Goal: Task Accomplishment & Management: Use online tool/utility

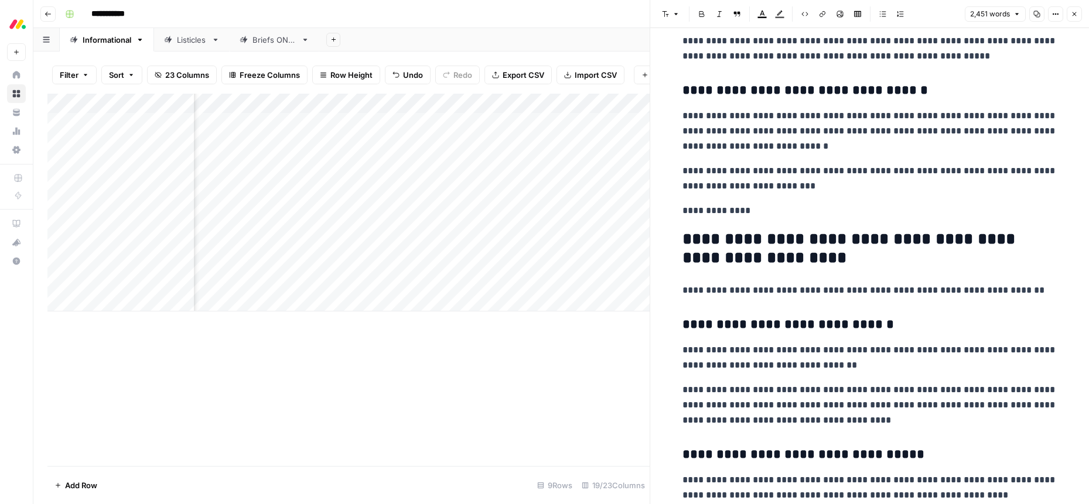
scroll to position [3263, 0]
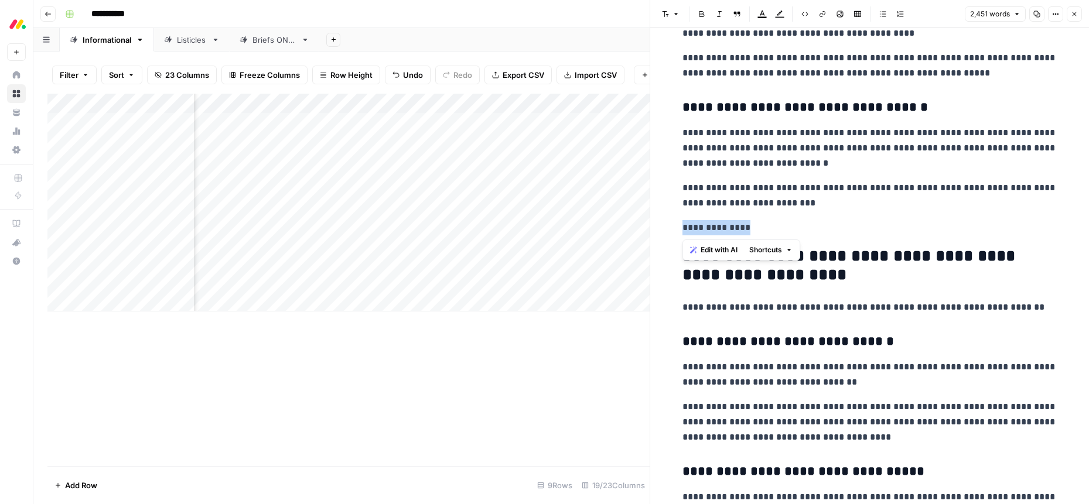
drag, startPoint x: 760, startPoint y: 228, endPoint x: 642, endPoint y: 229, distance: 118.3
click at [642, 229] on body "**********" at bounding box center [544, 252] width 1089 height 504
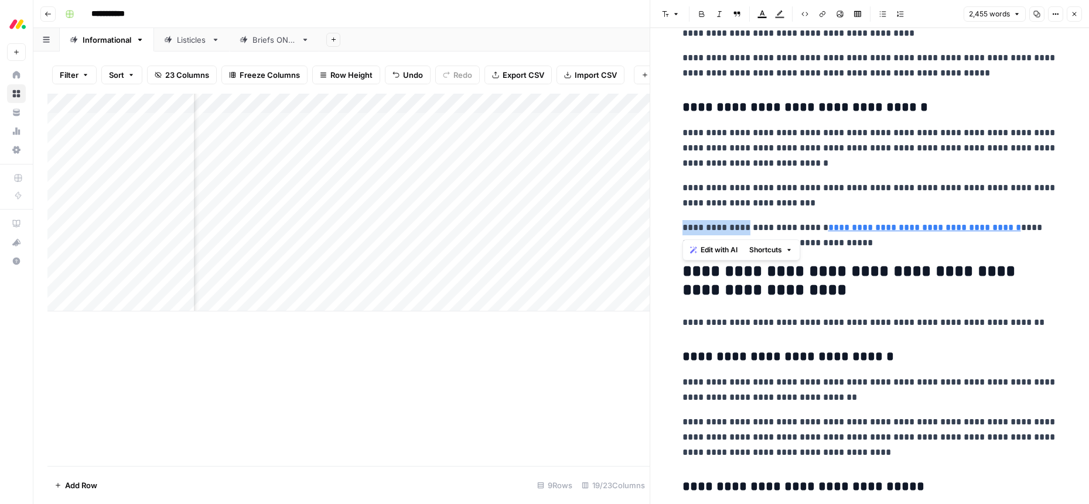
drag, startPoint x: 754, startPoint y: 228, endPoint x: 682, endPoint y: 230, distance: 72.1
click at [682, 230] on p "**********" at bounding box center [869, 235] width 375 height 30
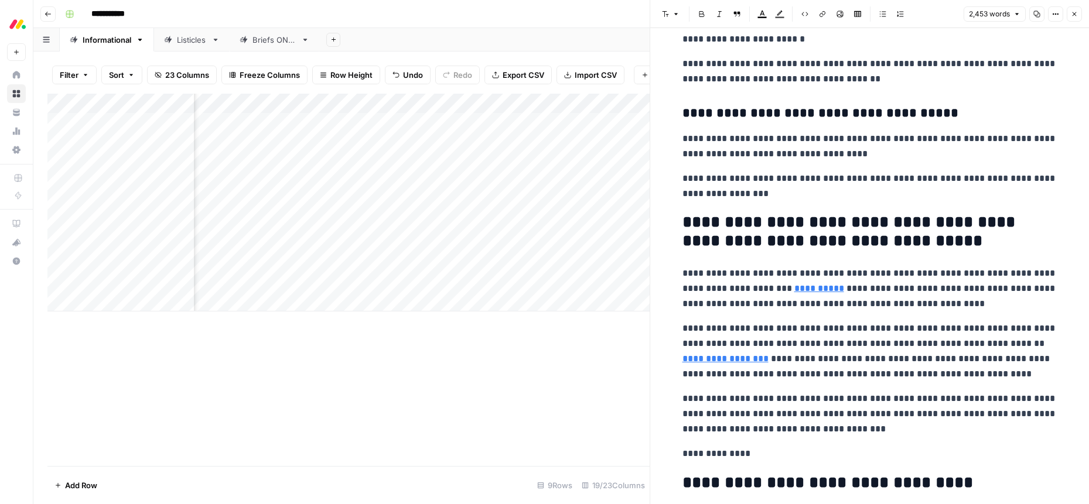
scroll to position [4845, 0]
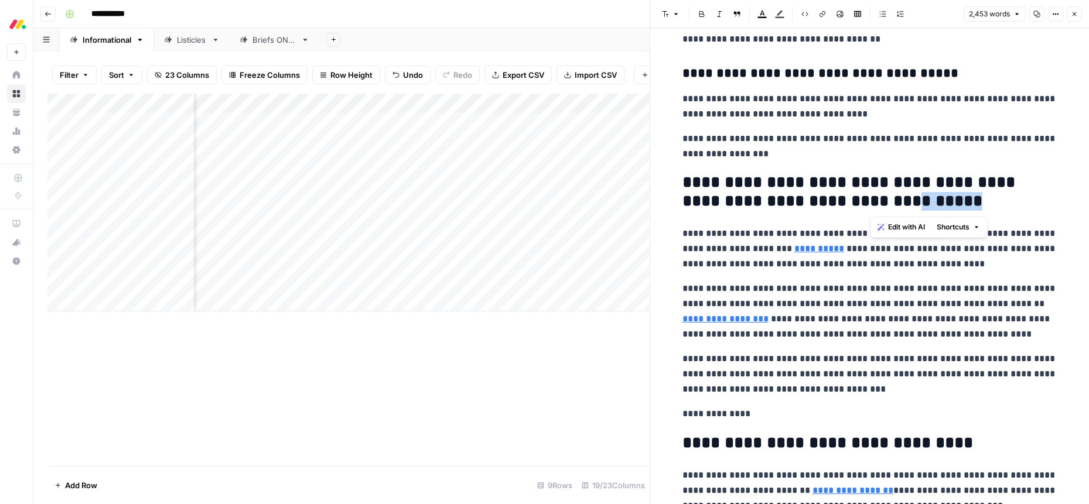
drag, startPoint x: 870, startPoint y: 200, endPoint x: 928, endPoint y: 205, distance: 58.8
click at [928, 205] on h2 "**********" at bounding box center [869, 191] width 375 height 37
type input "[URL][DATE][DOMAIN_NAME]"
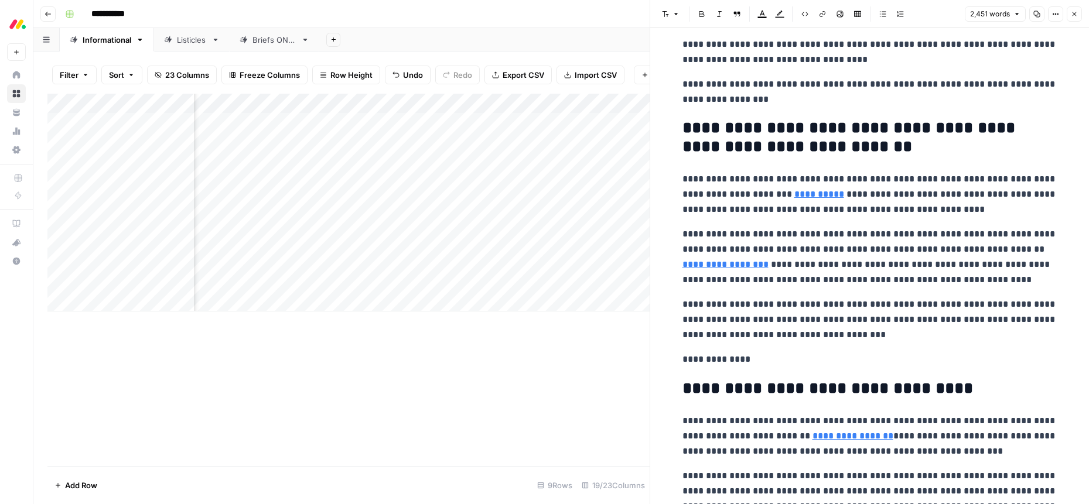
scroll to position [5054, 0]
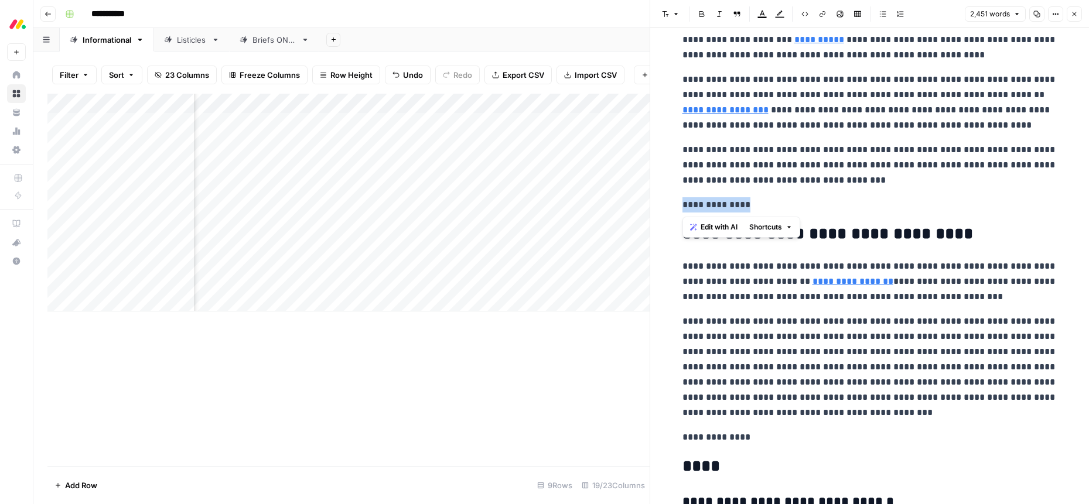
drag, startPoint x: 771, startPoint y: 204, endPoint x: 681, endPoint y: 205, distance: 89.6
click at [682, 205] on p "**********" at bounding box center [869, 204] width 375 height 15
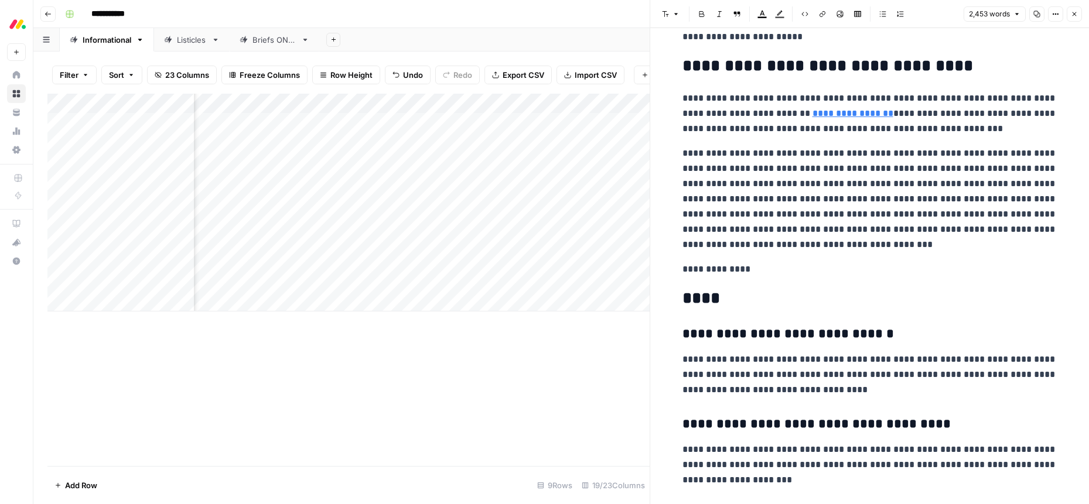
scroll to position [5204, 0]
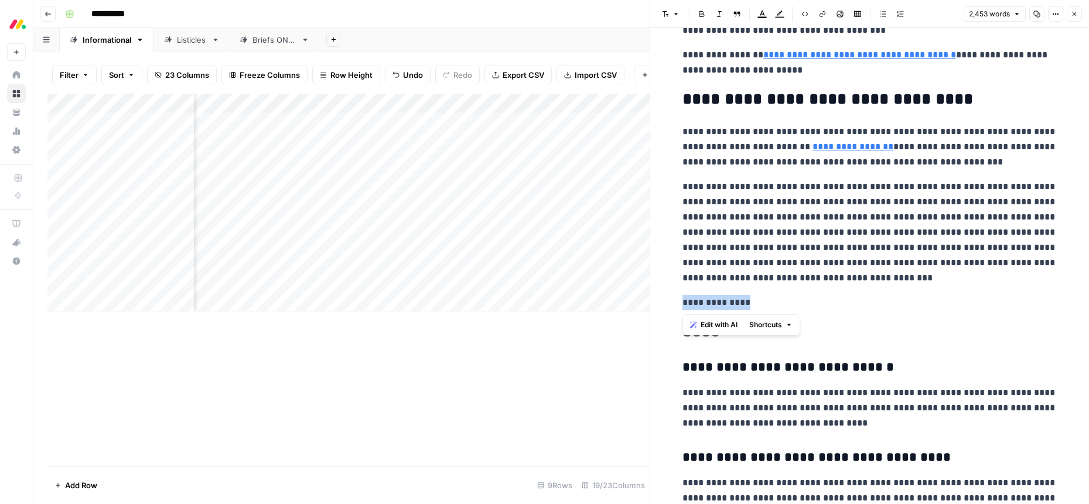
drag, startPoint x: 767, startPoint y: 300, endPoint x: 662, endPoint y: 293, distance: 105.6
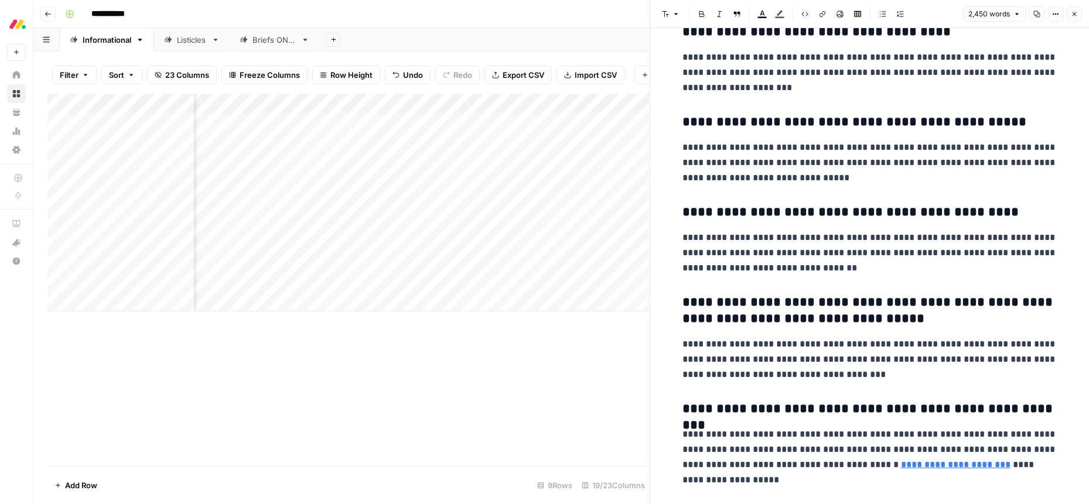
scroll to position [5616, 0]
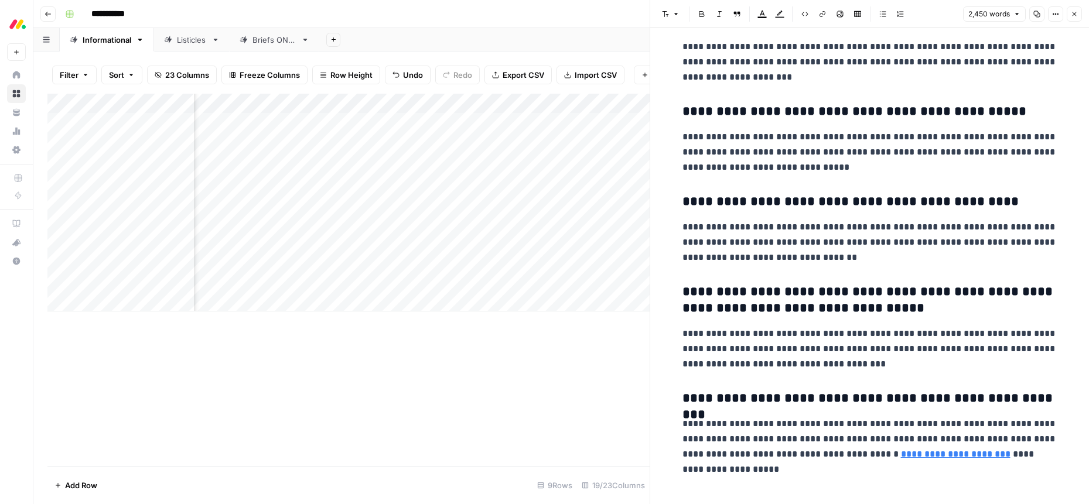
click at [1070, 13] on button "Close" at bounding box center [1074, 13] width 15 height 15
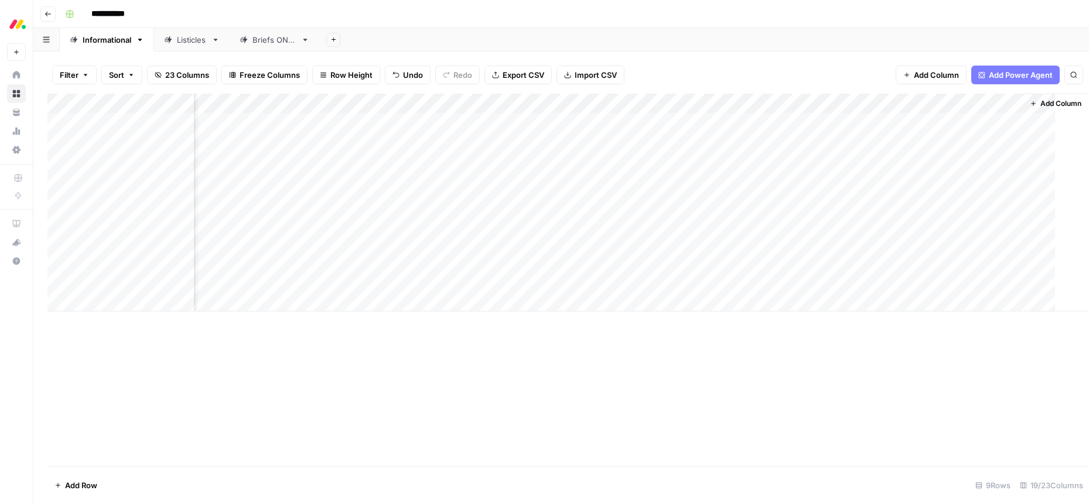
scroll to position [0, 1126]
drag, startPoint x: 724, startPoint y: 243, endPoint x: 736, endPoint y: 288, distance: 46.6
click at [724, 243] on div "Add Column" at bounding box center [560, 203] width 1027 height 218
click at [307, 239] on div "Add Column" at bounding box center [560, 203] width 1027 height 218
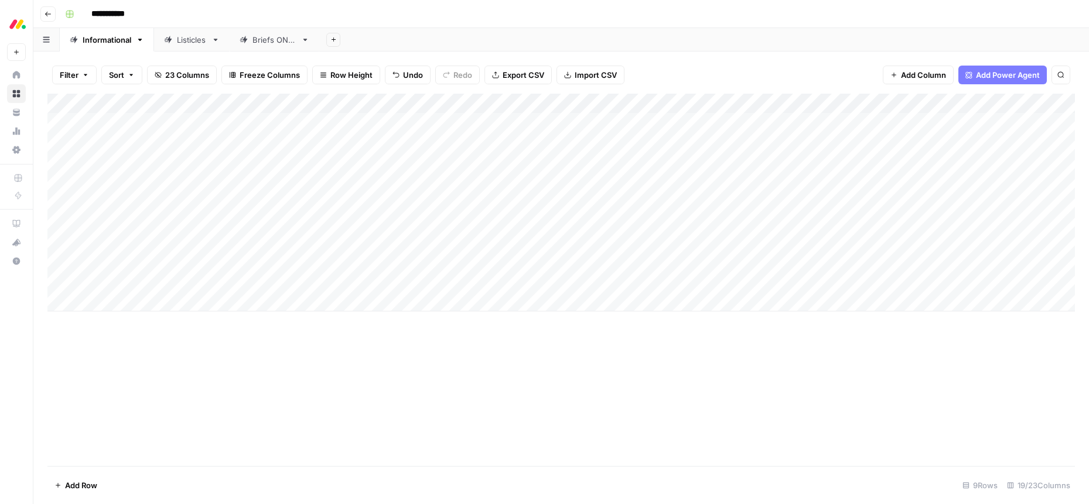
click at [307, 241] on div "Add Column" at bounding box center [560, 203] width 1027 height 218
click at [312, 306] on button "Done" at bounding box center [314, 309] width 29 height 14
click at [945, 241] on div "Add Column" at bounding box center [560, 203] width 1027 height 218
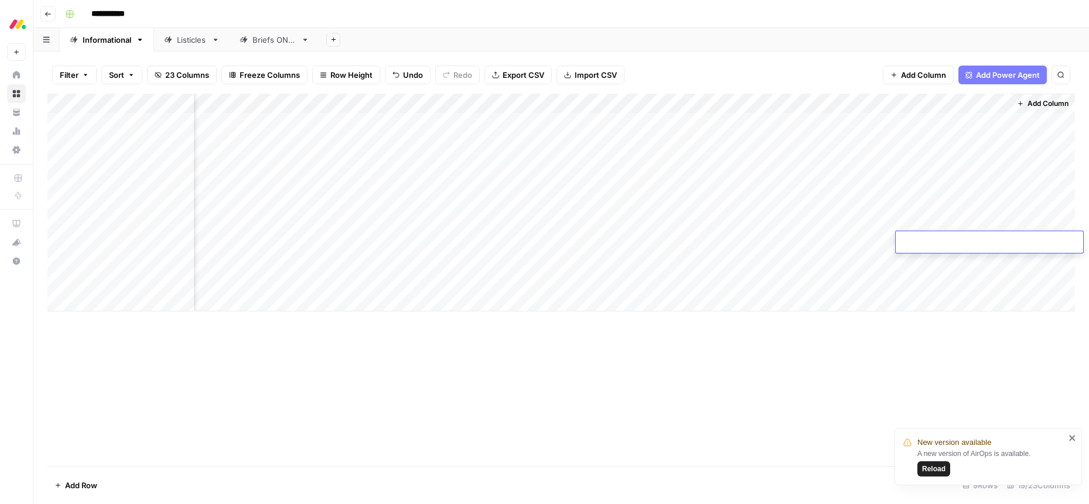
type textarea "**********"
click at [139, 40] on div "Work Management Blogs" at bounding box center [128, 40] width 91 height 12
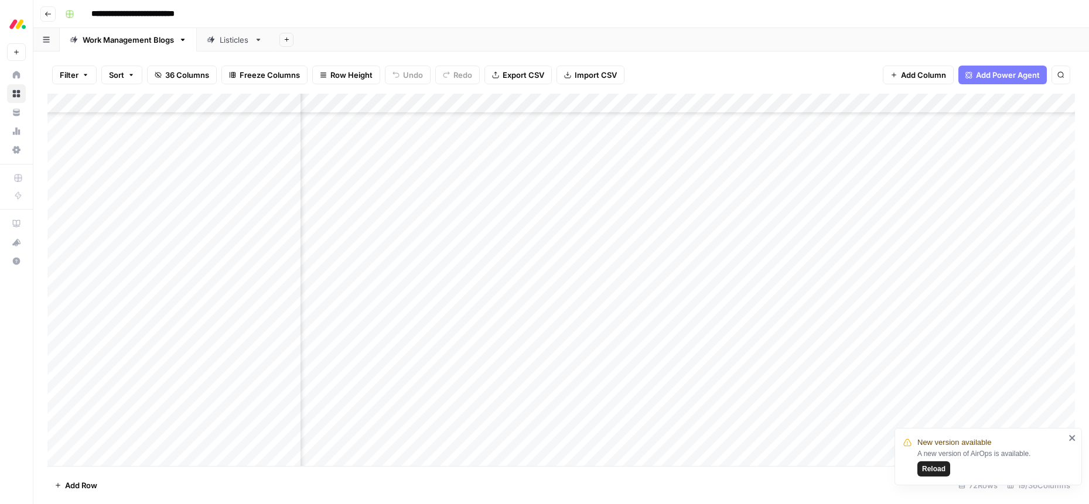
scroll to position [1020, 986]
click at [599, 338] on div "Add Column" at bounding box center [560, 280] width 1027 height 373
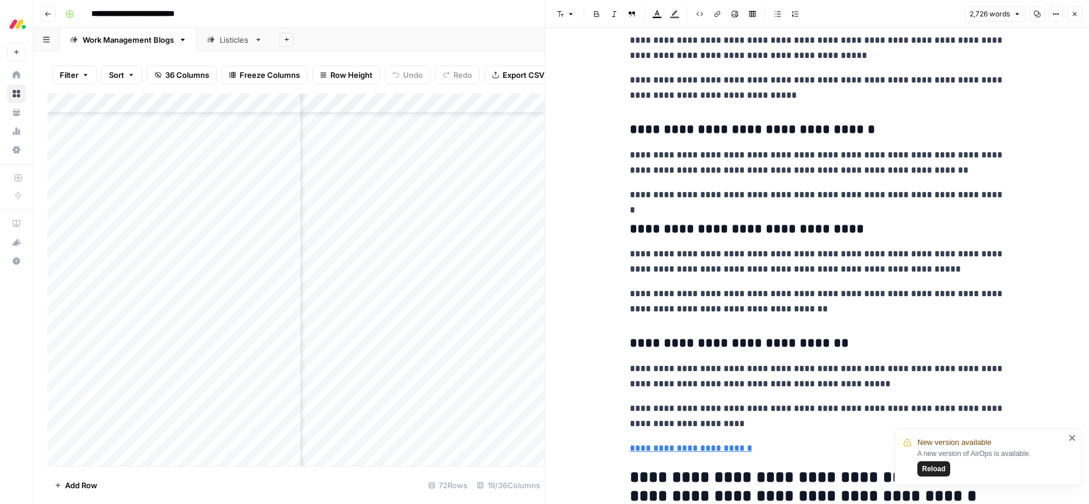
scroll to position [5109, 0]
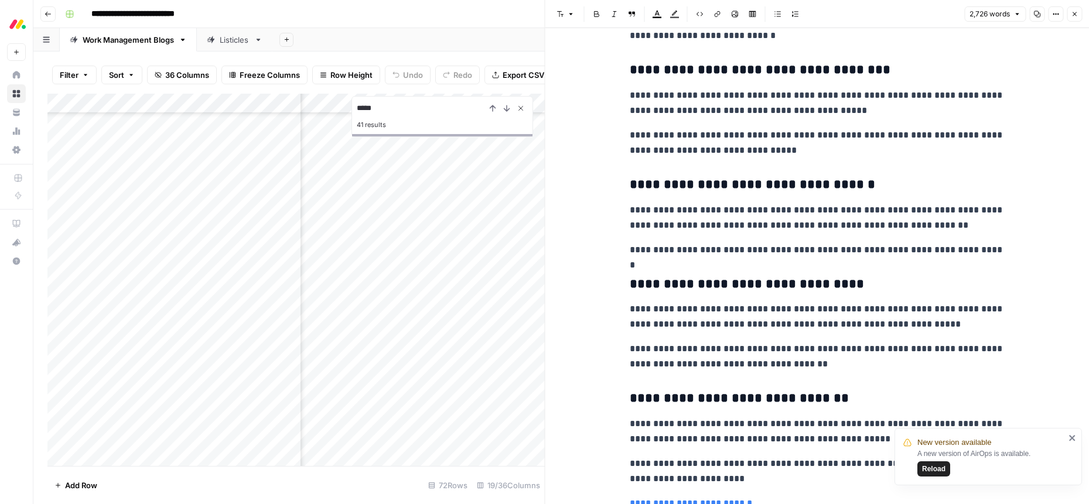
type input "*****"
click at [521, 111] on icon "Close Search" at bounding box center [520, 108] width 9 height 9
type input "sales prospecting"
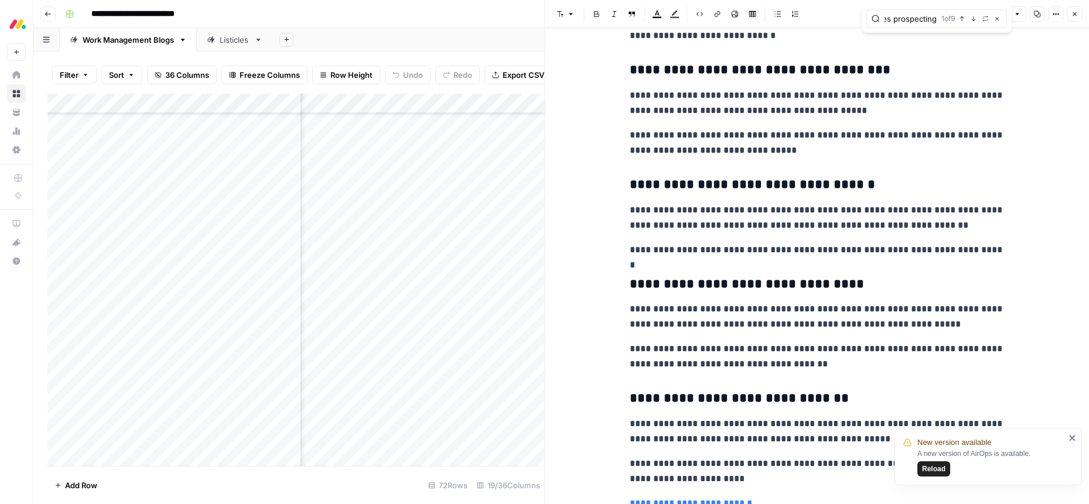
scroll to position [0, 0]
click at [968, 19] on div "1 of 9 Previous match Next Match Replace Close" at bounding box center [971, 18] width 60 height 11
click at [969, 18] on button "Next Match" at bounding box center [973, 18] width 9 height 9
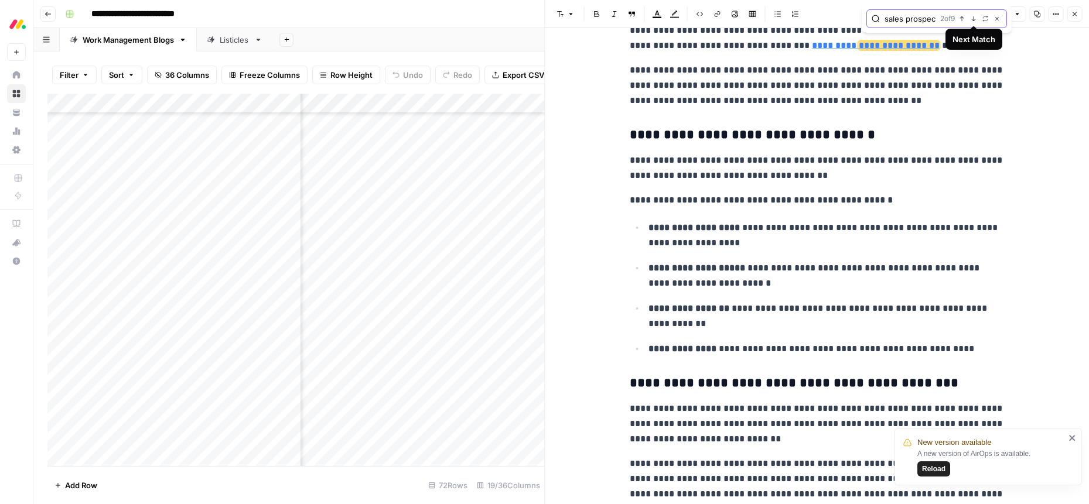
scroll to position [763, 0]
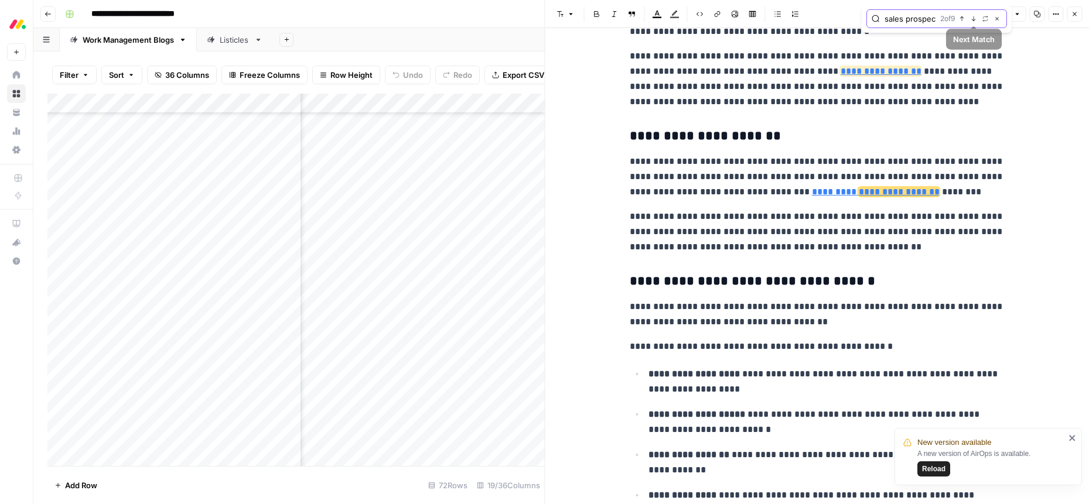
click at [973, 18] on icon "button" at bounding box center [974, 19] width 6 height 6
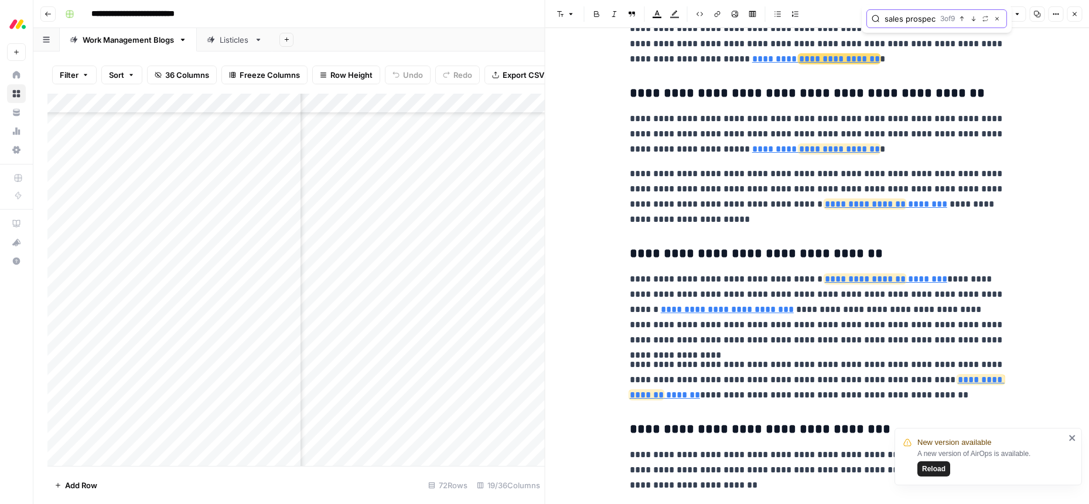
scroll to position [1505, 0]
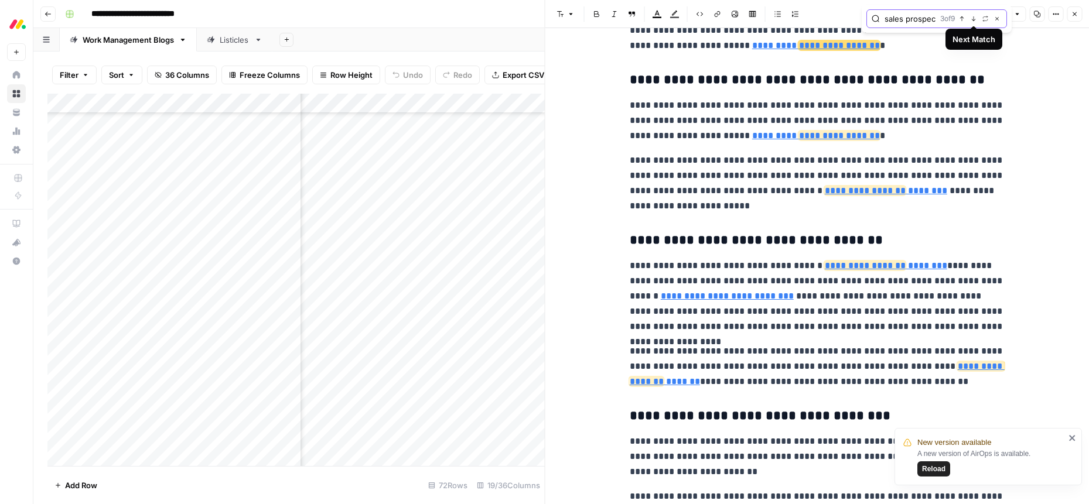
click at [973, 18] on icon "button" at bounding box center [974, 19] width 6 height 6
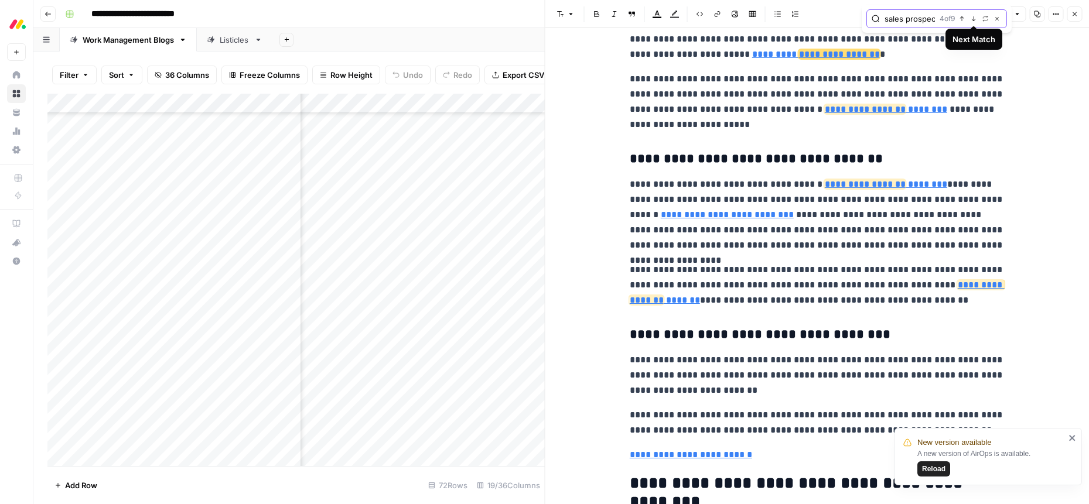
scroll to position [1595, 0]
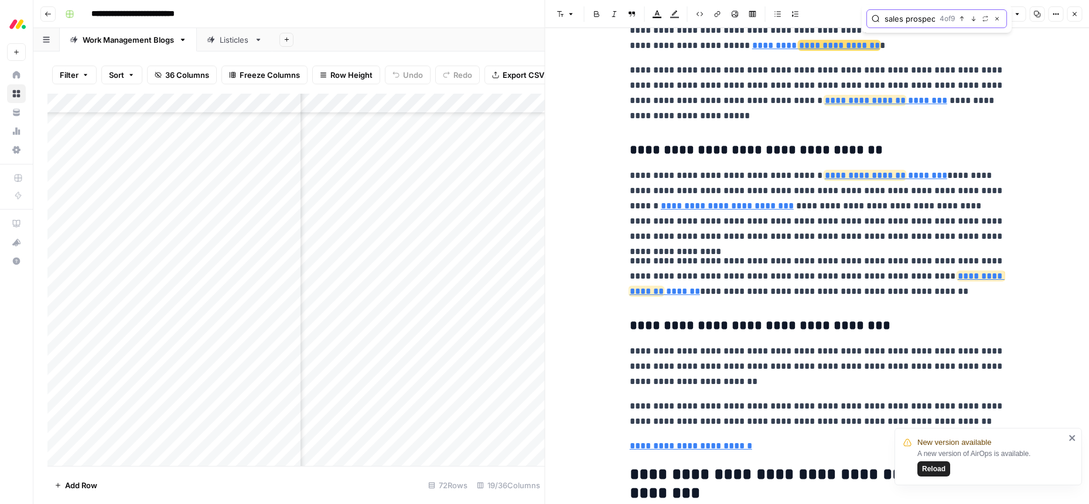
click at [973, 18] on icon "button" at bounding box center [974, 19] width 6 height 6
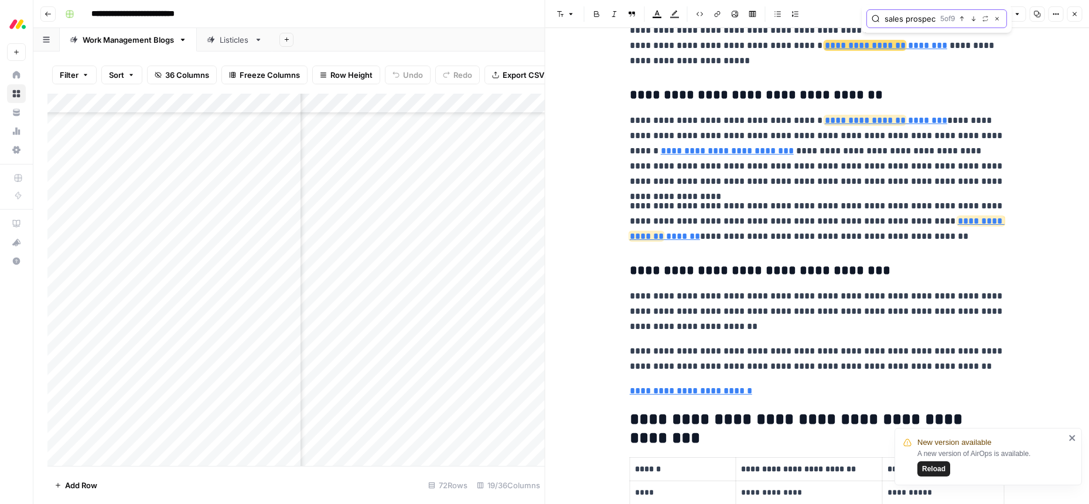
click at [973, 18] on icon "button" at bounding box center [974, 19] width 6 height 6
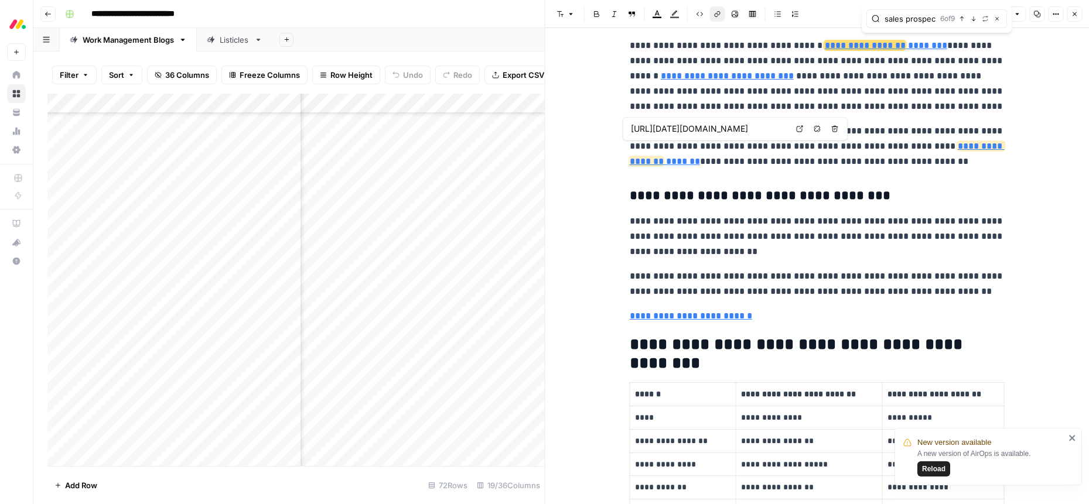
click at [671, 160] on span "**********" at bounding box center [817, 154] width 375 height 24
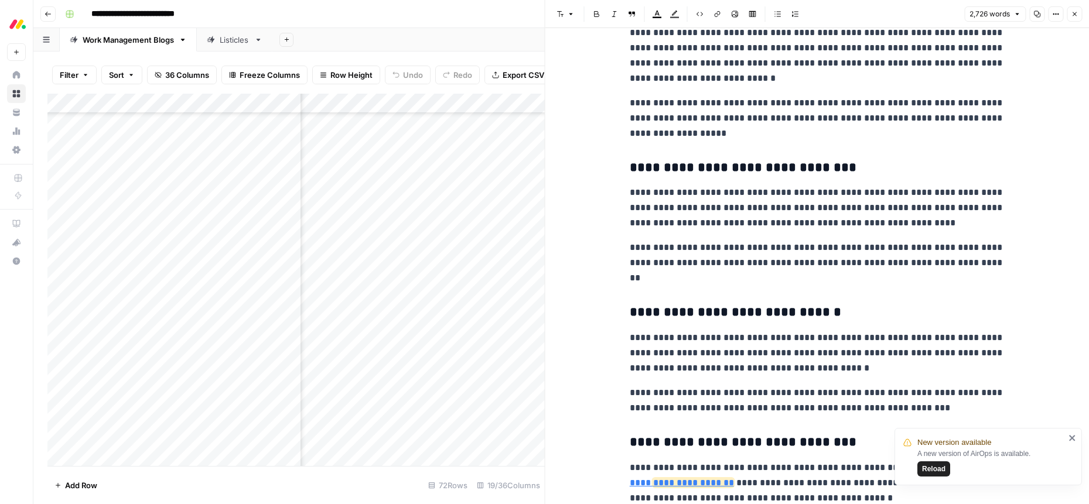
scroll to position [569, 0]
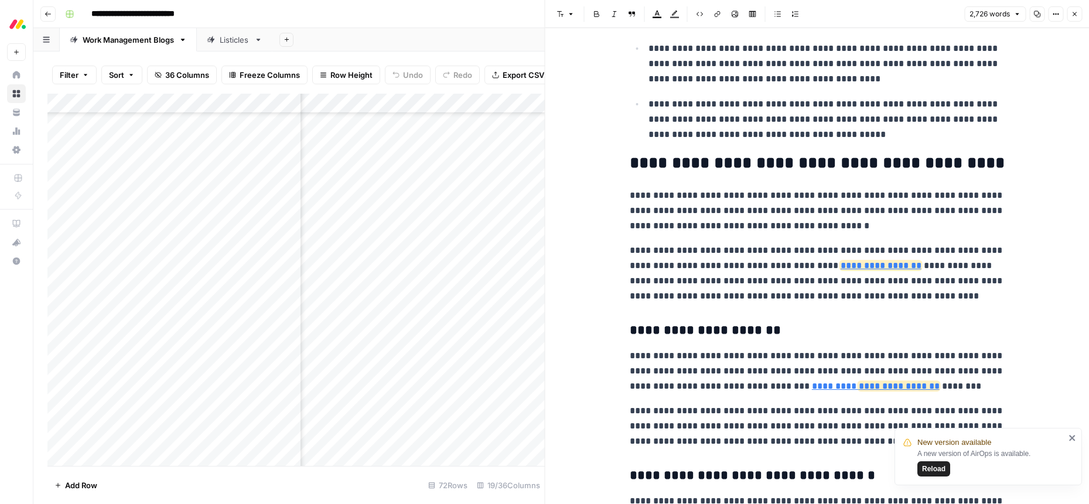
click at [841, 265] on span "**********" at bounding box center [881, 265] width 81 height 9
click at [859, 391] on span "**********" at bounding box center [899, 386] width 81 height 9
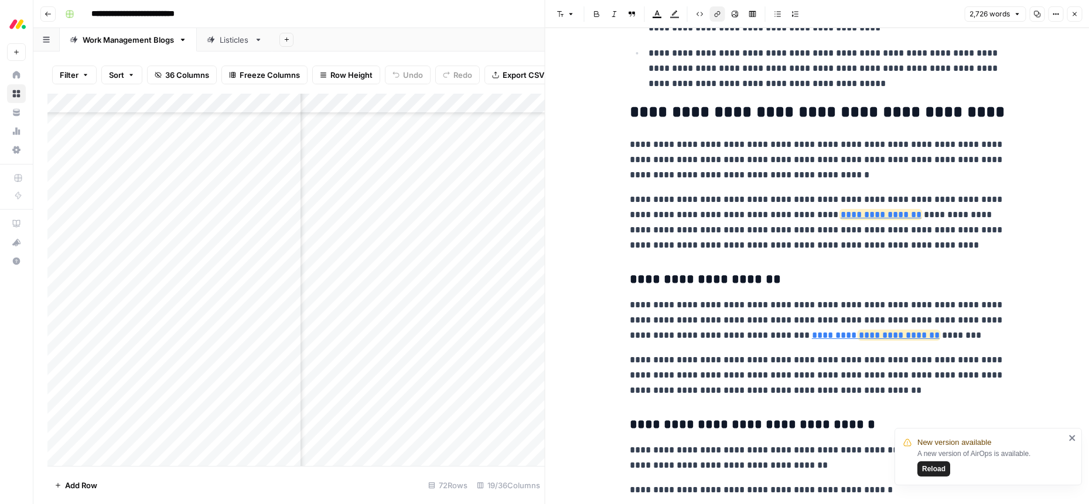
scroll to position [623, 0]
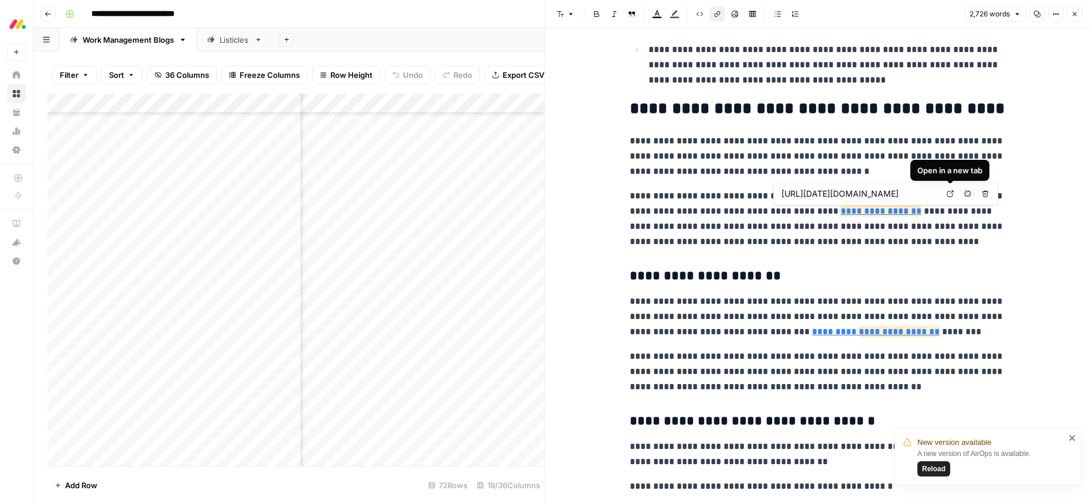
click at [950, 193] on icon at bounding box center [950, 193] width 7 height 7
click at [838, 338] on p "**********" at bounding box center [817, 317] width 375 height 46
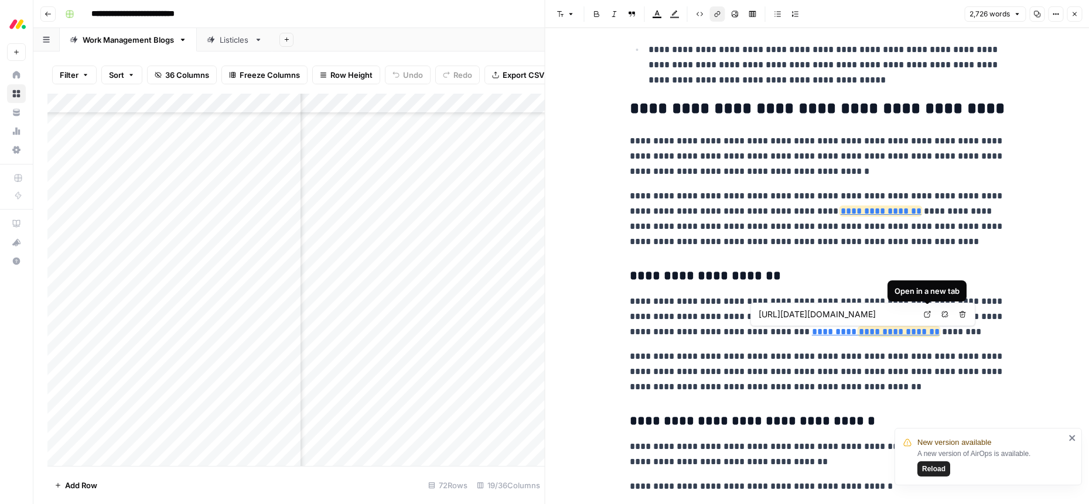
click at [925, 316] on icon at bounding box center [927, 314] width 7 height 7
click at [1080, 13] on button "Close" at bounding box center [1074, 13] width 15 height 15
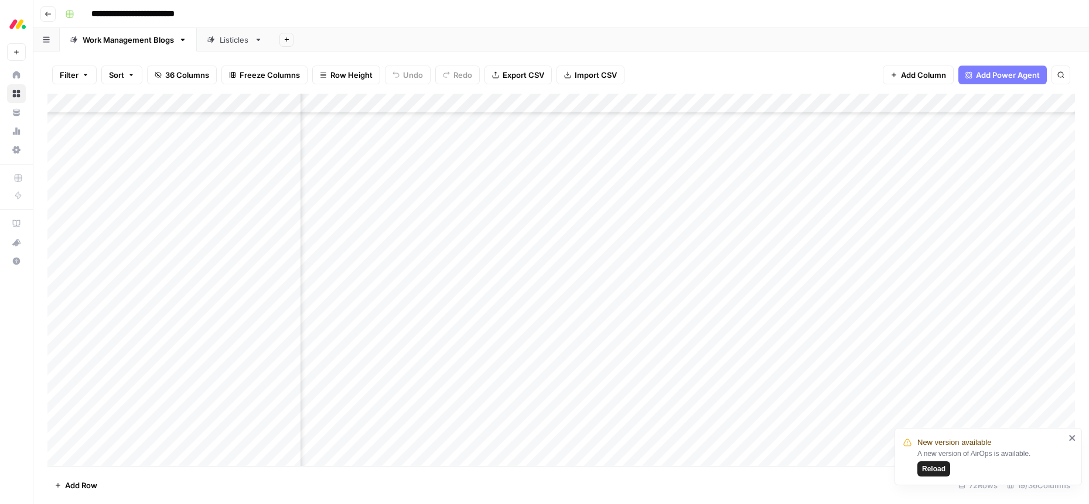
scroll to position [1020, 1114]
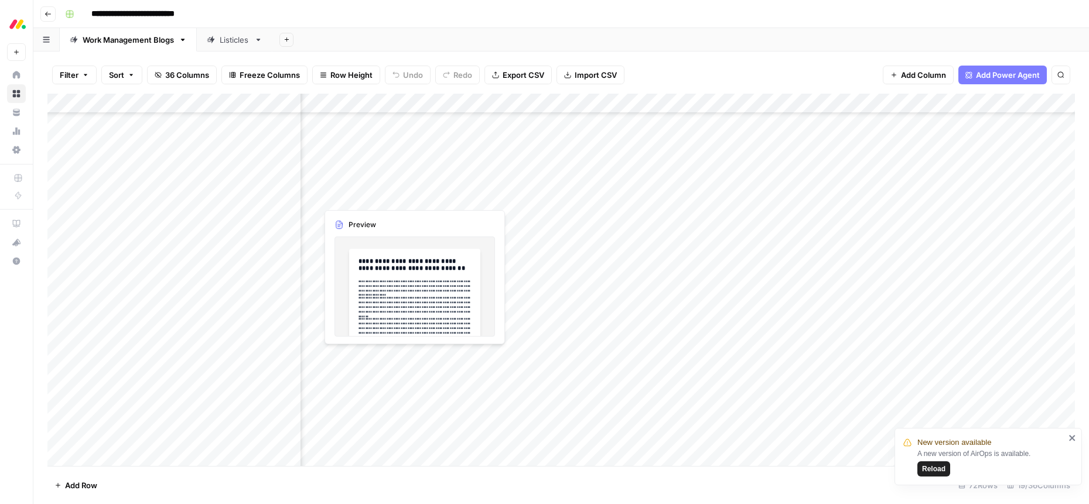
click at [475, 358] on div "Add Column" at bounding box center [560, 280] width 1027 height 373
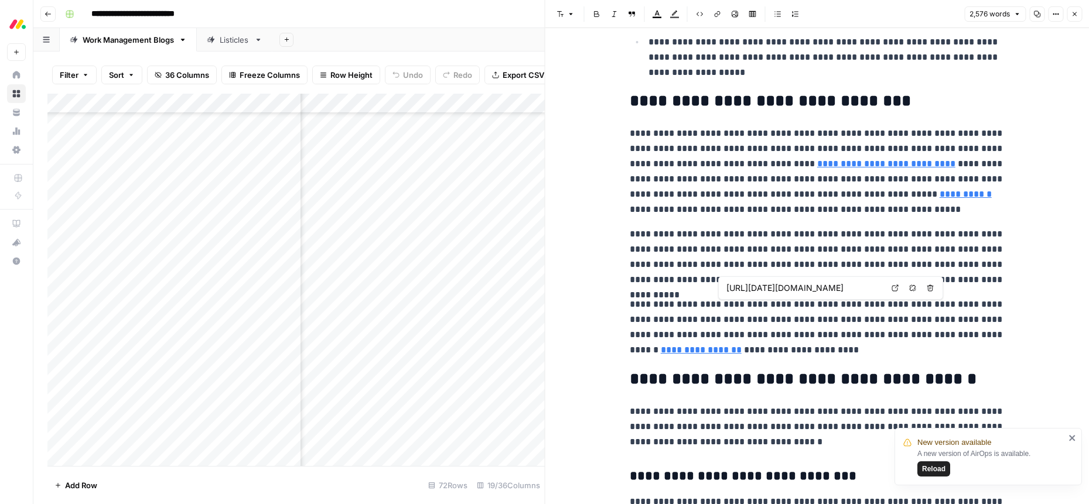
scroll to position [562, 0]
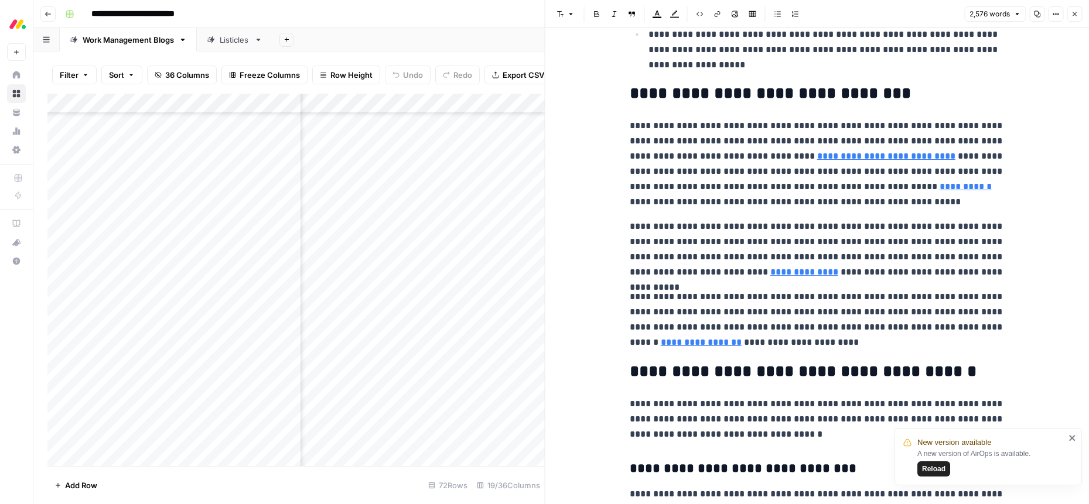
click at [1073, 438] on icon "close" at bounding box center [1072, 438] width 6 height 6
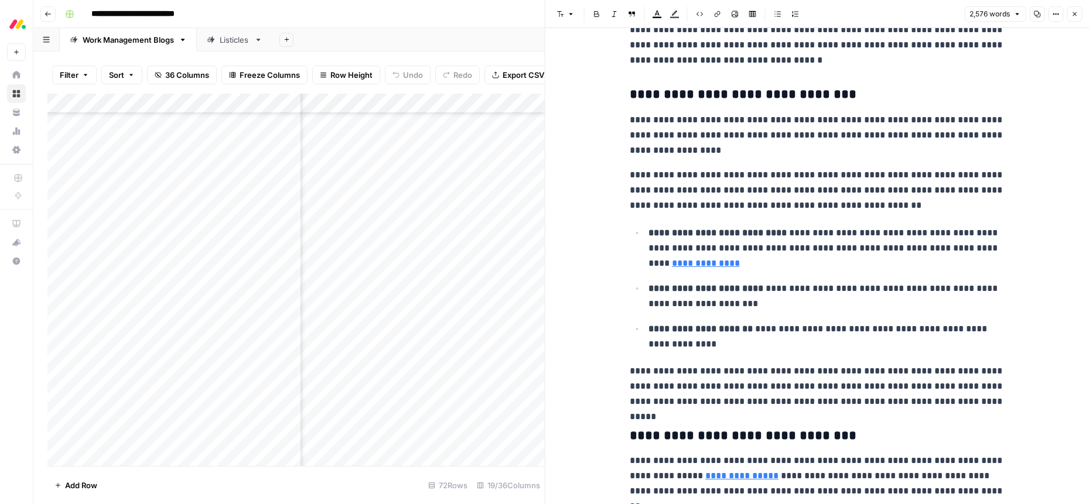
scroll to position [1020, 720]
click at [472, 355] on div "Add Column" at bounding box center [295, 280] width 497 height 373
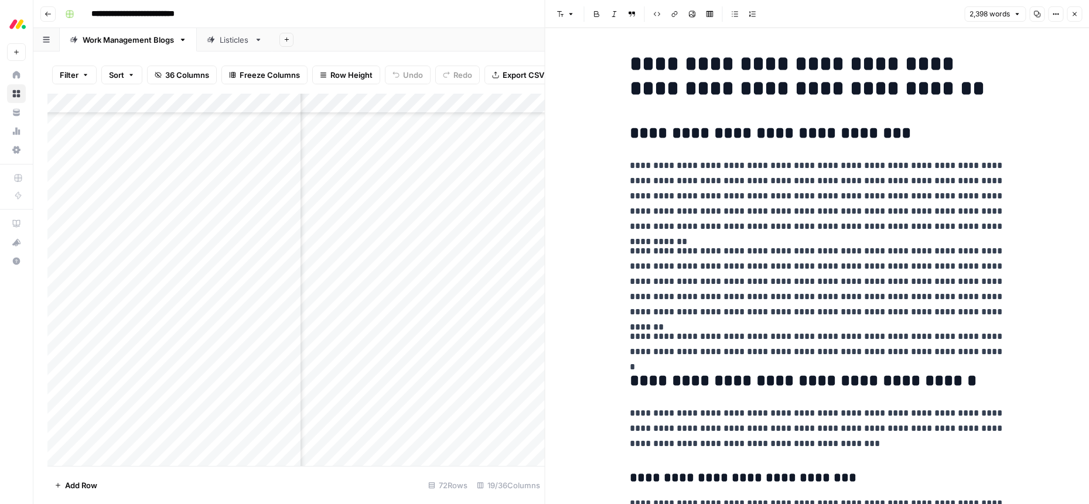
click at [791, 287] on p "**********" at bounding box center [817, 282] width 375 height 76
type input "sales"
drag, startPoint x: 941, startPoint y: 32, endPoint x: 962, endPoint y: 32, distance: 21.1
click at [941, 32] on input "sales" at bounding box center [918, 31] width 69 height 12
click at [995, 31] on icon "button" at bounding box center [997, 31] width 4 height 4
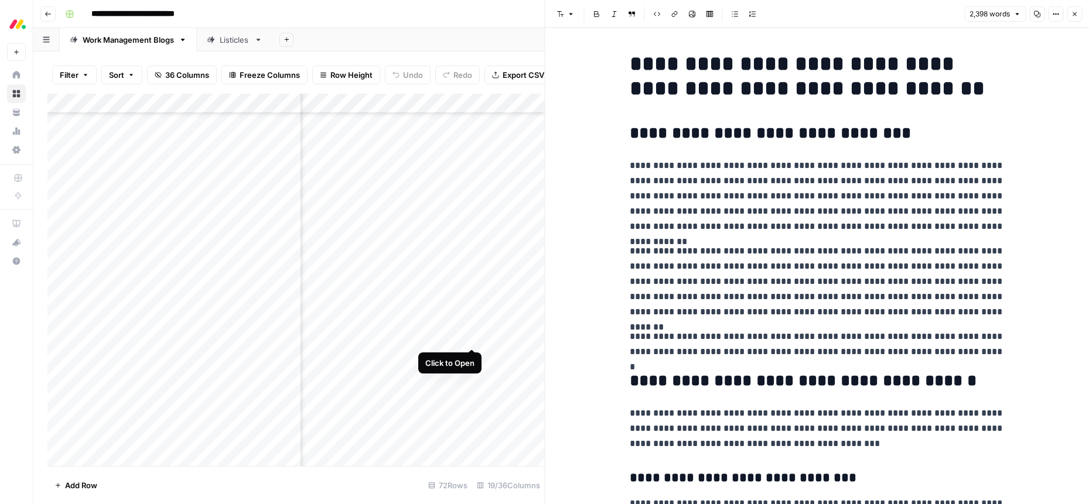
click at [474, 336] on div "Add Column" at bounding box center [295, 280] width 497 height 373
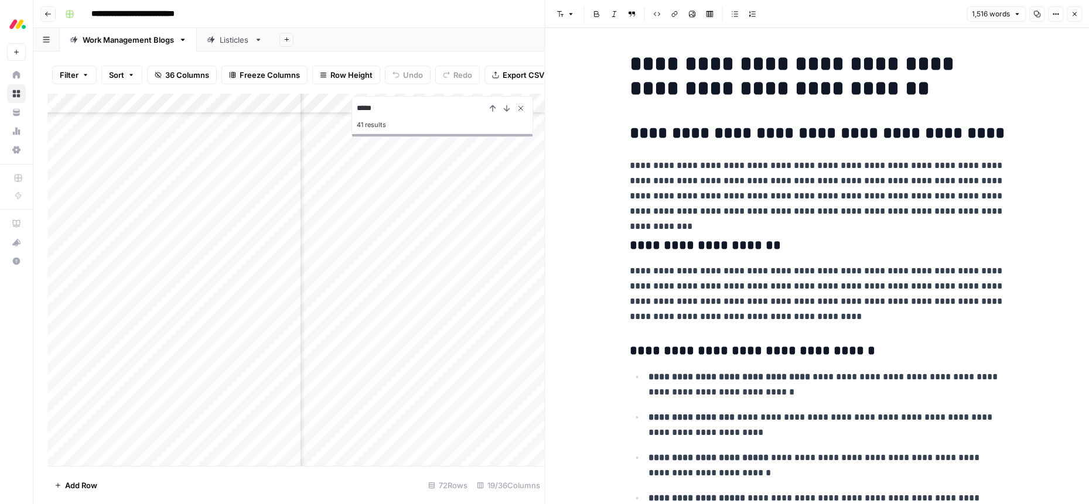
type input "*****"
click at [522, 111] on icon "Close Search" at bounding box center [520, 108] width 9 height 9
type input "s"
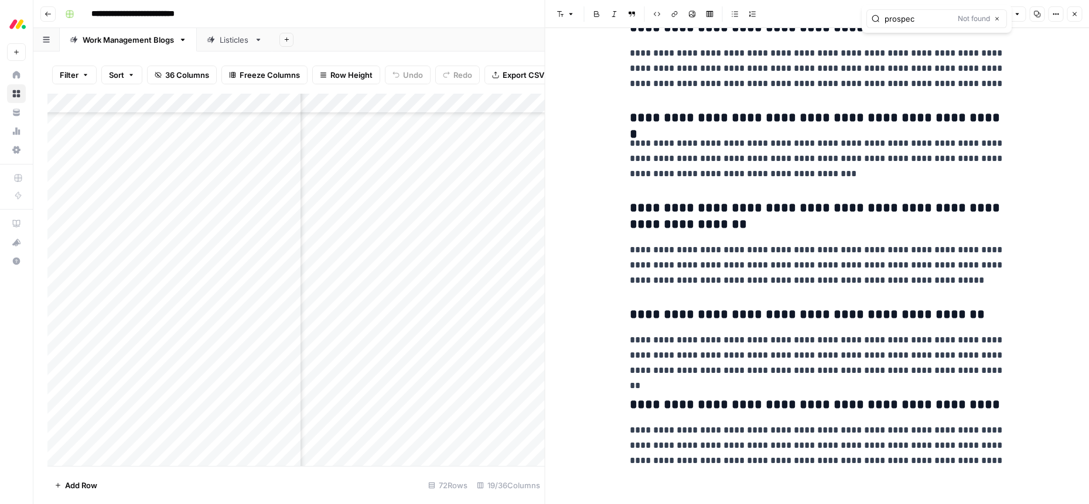
scroll to position [3864, 0]
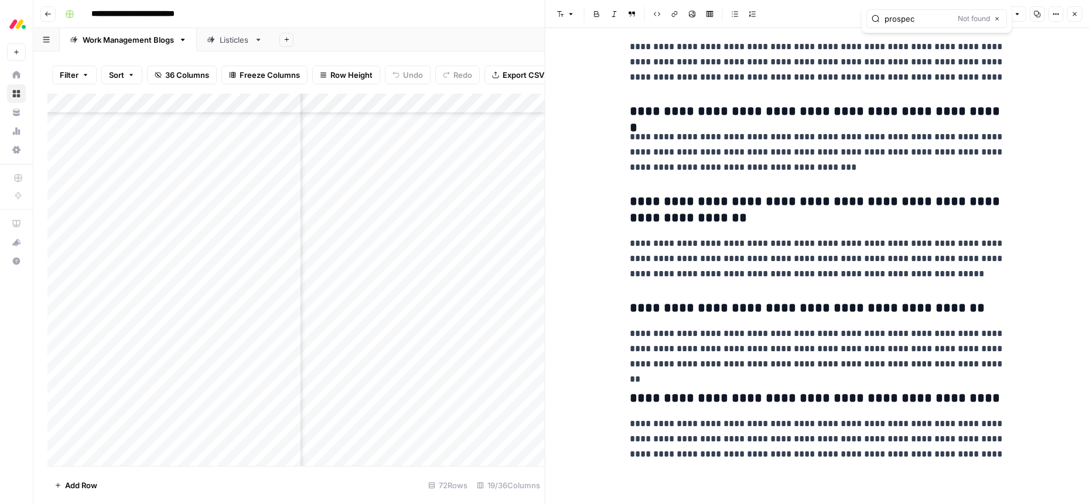
type input "prospec"
click at [996, 18] on icon "button" at bounding box center [997, 19] width 6 height 6
click at [1074, 14] on icon "button" at bounding box center [1075, 14] width 4 height 4
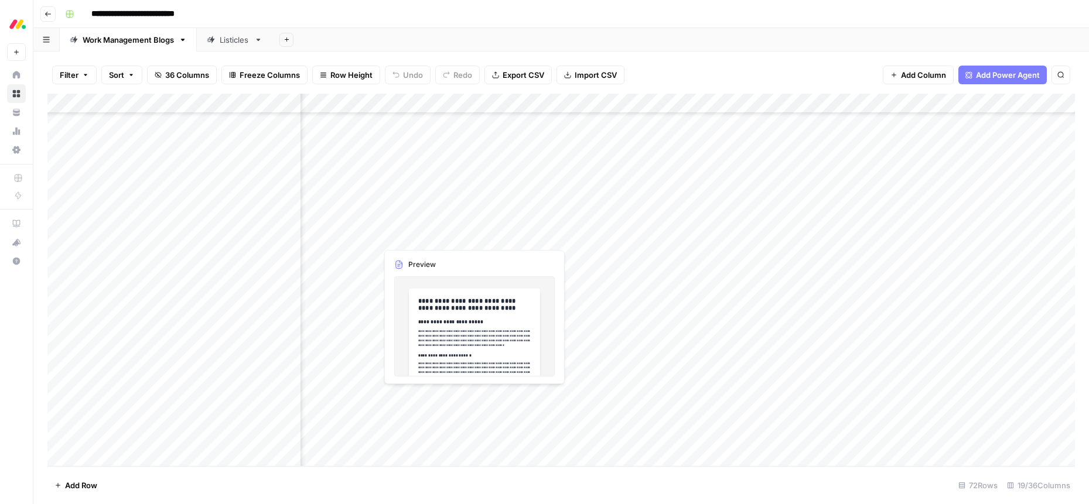
scroll to position [1020, 1094]
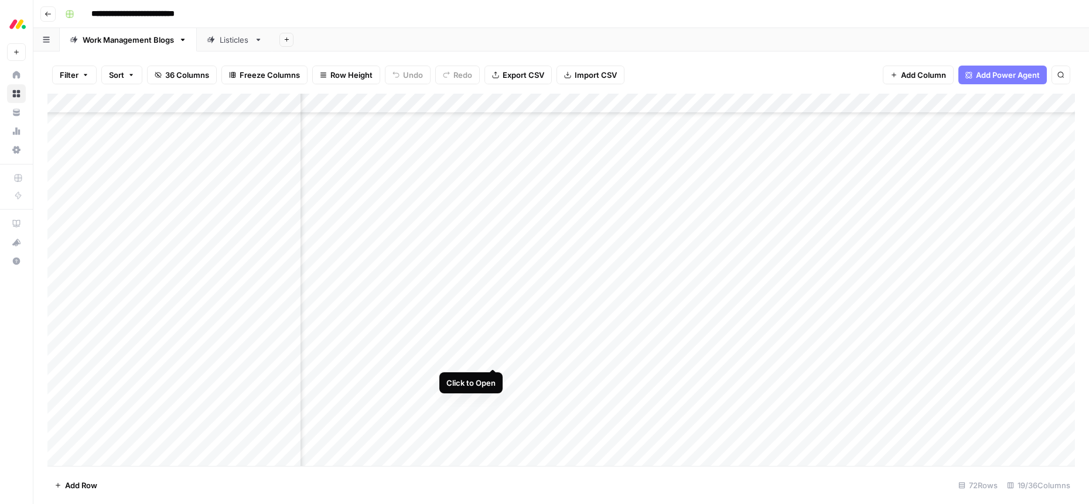
click at [491, 358] on div "Add Column" at bounding box center [560, 280] width 1027 height 373
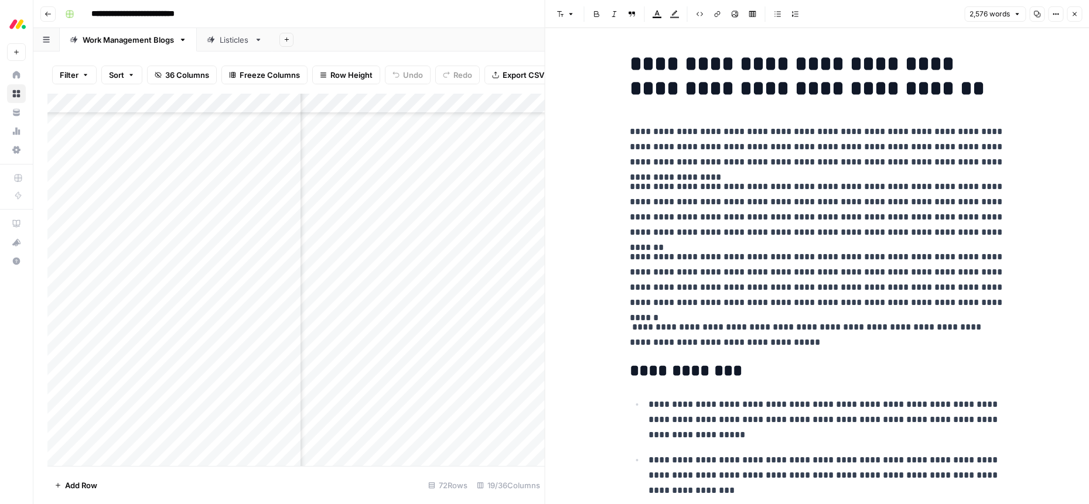
scroll to position [1020, 1001]
click at [1077, 16] on icon "button" at bounding box center [1074, 14] width 7 height 7
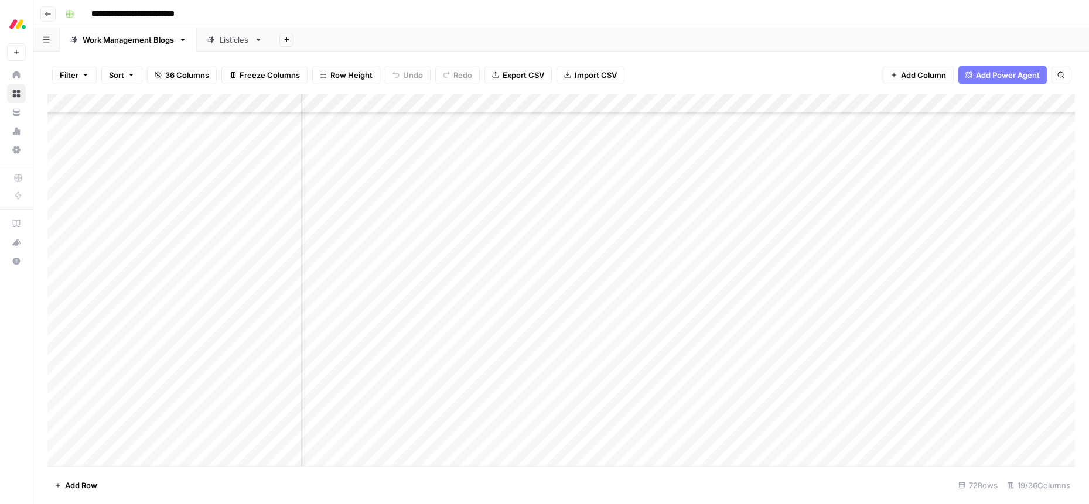
scroll to position [1020, 819]
click at [494, 339] on div "Add Column" at bounding box center [560, 280] width 1027 height 373
click at [419, 357] on div "Add Column" at bounding box center [560, 280] width 1027 height 373
